Goal: Information Seeking & Learning: Learn about a topic

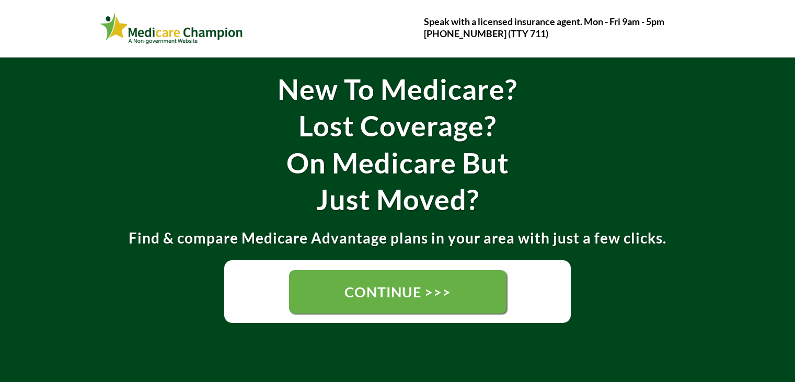
scroll to position [157, 0]
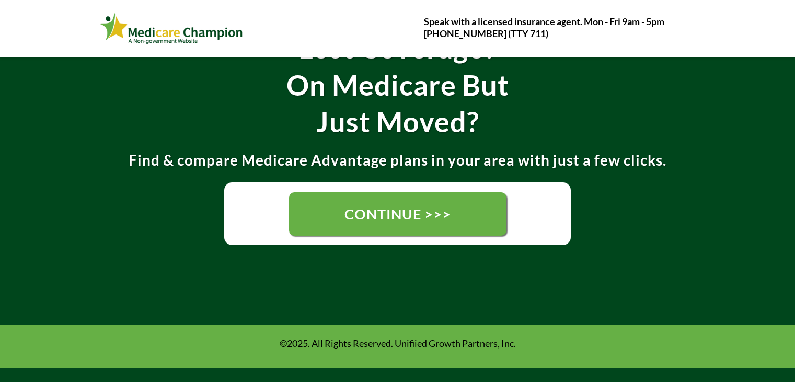
click at [410, 219] on span "CONTINUE >>>" at bounding box center [398, 214] width 107 height 17
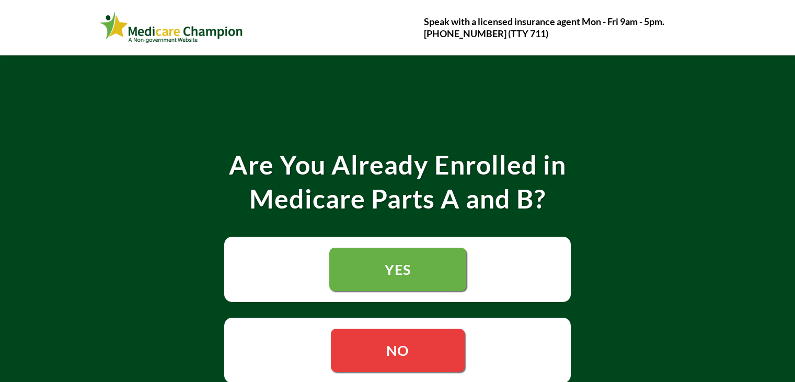
scroll to position [105, 0]
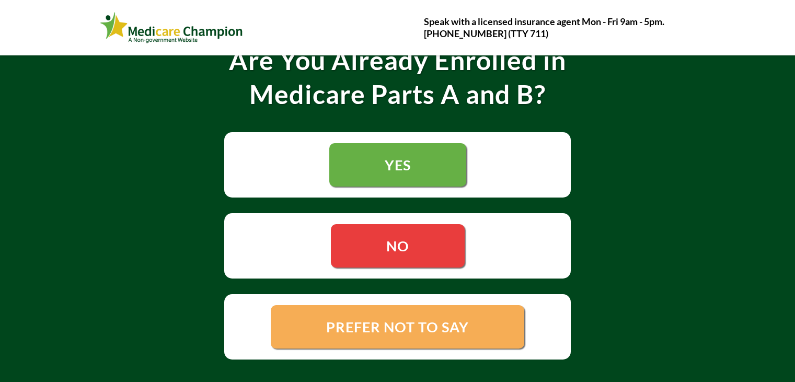
click at [437, 232] on link "NO" at bounding box center [398, 245] width 134 height 43
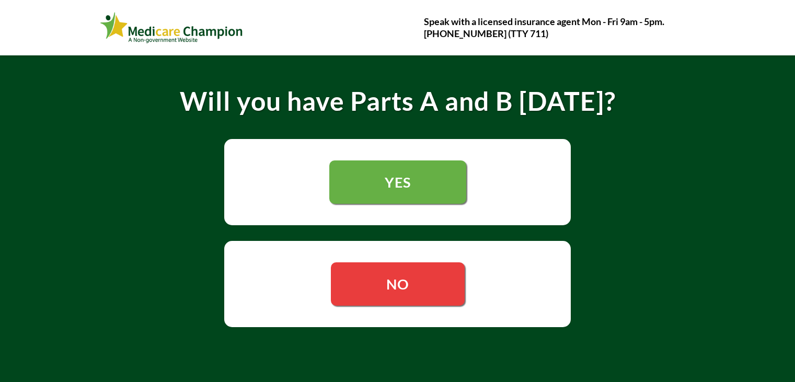
scroll to position [105, 0]
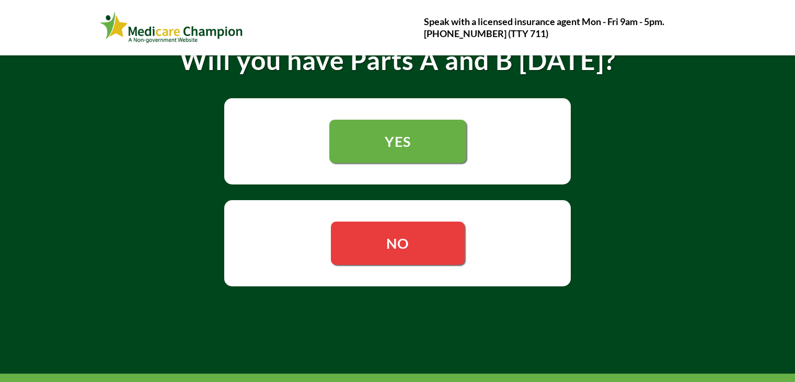
click at [393, 245] on span "NO" at bounding box center [397, 243] width 23 height 17
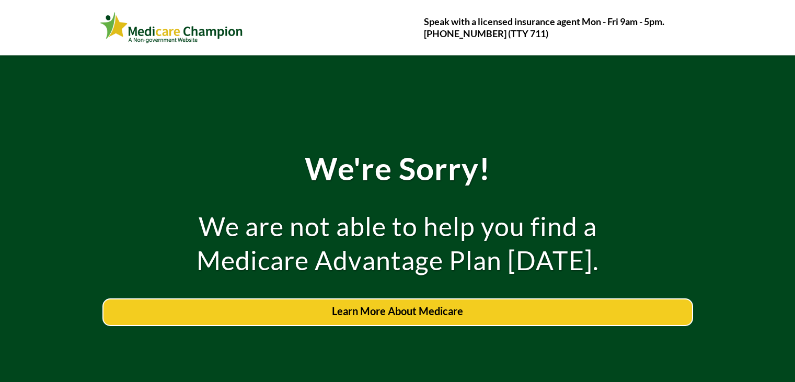
click at [405, 321] on link "Learn More About Medicare" at bounding box center [398, 313] width 591 height 28
